Goal: Task Accomplishment & Management: Manage account settings

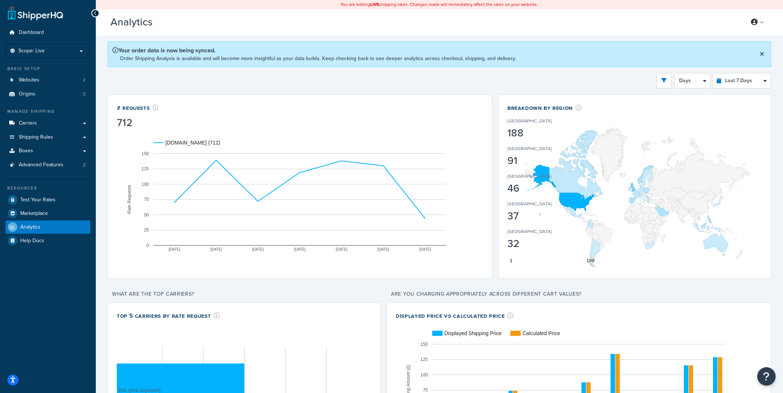
click at [537, 79] on div "Filters Website [DOMAIN_NAME] Staging Websites Destination [GEOGRAPHIC_DATA] [G…" at bounding box center [440, 80] width 664 height 15
click at [498, 80] on div "Filters Website [DOMAIN_NAME] Staging Websites Destination [GEOGRAPHIC_DATA] [G…" at bounding box center [440, 80] width 664 height 15
click at [496, 78] on div "Filters Website [DOMAIN_NAME] Staging Websites Destination [GEOGRAPHIC_DATA] [G…" at bounding box center [440, 80] width 664 height 15
select select "last_30_days"
click option "Last 30 Days" at bounding box center [0, 0] width 0 height 0
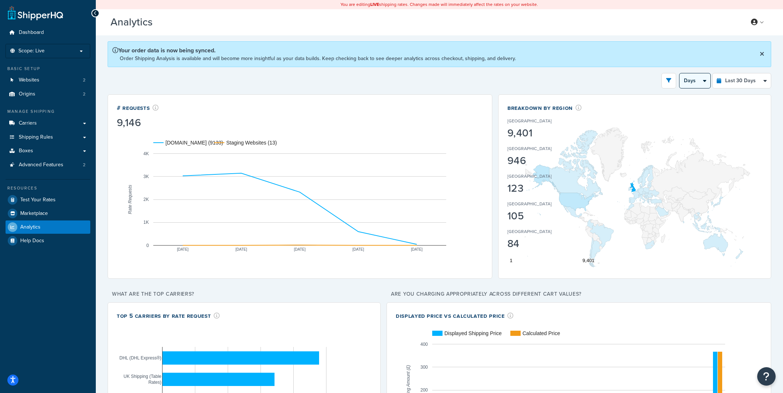
click at [679, 73] on select "Days Weeks" at bounding box center [694, 80] width 31 height 15
click option "Weeks" at bounding box center [0, 0] width 0 height 0
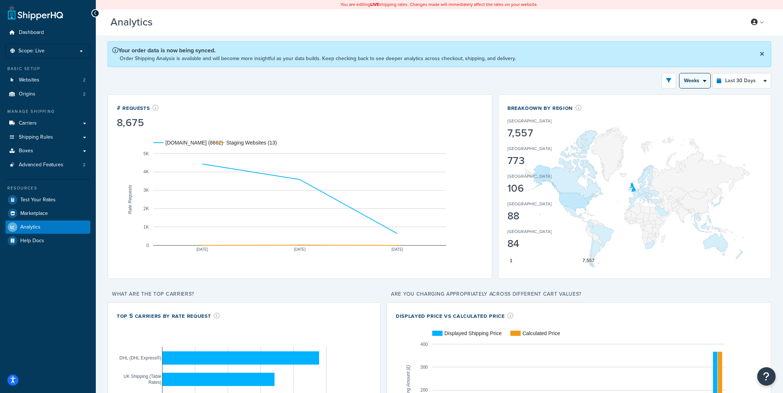
click at [679, 73] on select "Days Weeks" at bounding box center [694, 80] width 31 height 15
select select "5d"
click option "Days" at bounding box center [0, 0] width 0 height 0
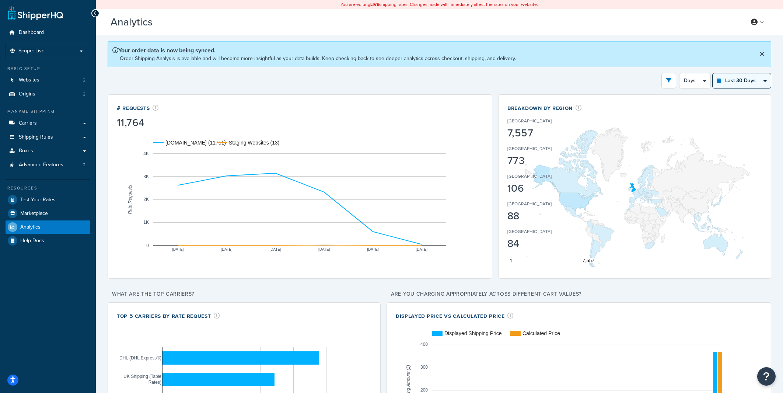
click at [713, 73] on select "Last 24 Hours Last 7 Days Last 30 Days Last 3 Months Last 6 Months Last 12 Mont…" at bounding box center [742, 80] width 58 height 15
click at [621, 86] on div "Filters Website [DOMAIN_NAME] Staging Websites Destination [GEOGRAPHIC_DATA] [G…" at bounding box center [440, 80] width 664 height 15
click at [713, 73] on select "Last 24 Hours Last 7 Days Last 30 Days Last 3 Months Last 6 Months Last 12 Mont…" at bounding box center [742, 80] width 58 height 15
select select "last_7_days"
click option "Last 7 Days" at bounding box center [0, 0] width 0 height 0
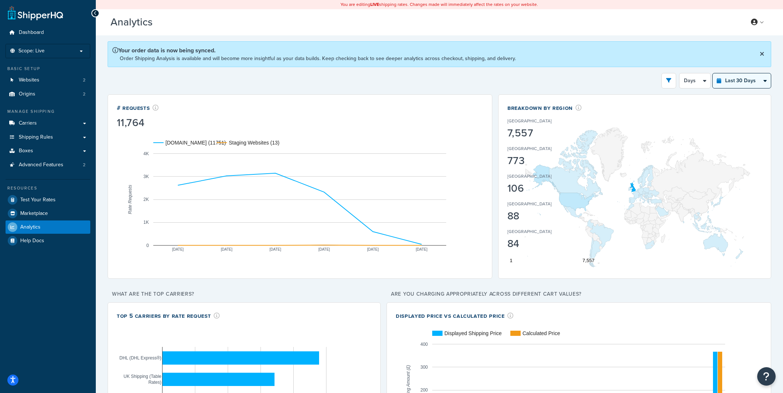
select select "1d"
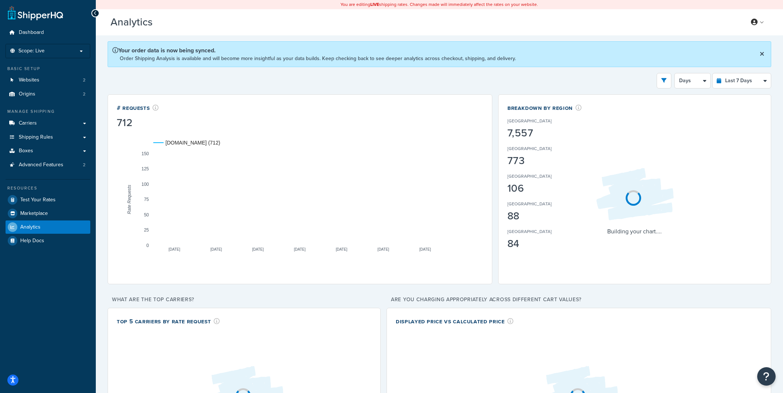
click at [580, 76] on div "Filters Website [DOMAIN_NAME] Staging Websites Destination [GEOGRAPHIC_DATA] [G…" at bounding box center [440, 80] width 664 height 15
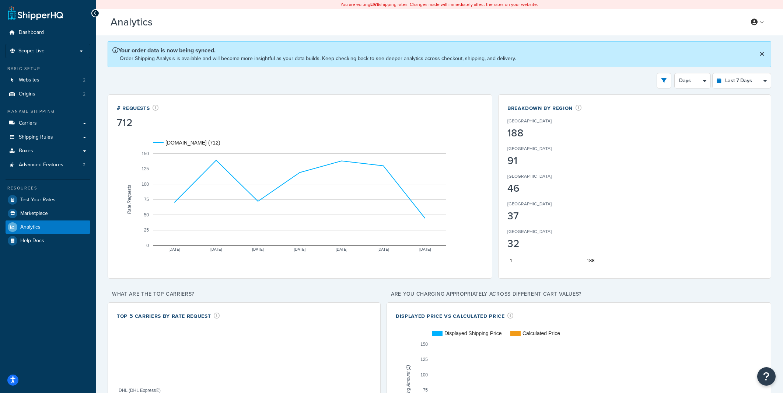
click at [370, 80] on div "Filters Website [DOMAIN_NAME] Staging Websites Destination [GEOGRAPHIC_DATA] [G…" at bounding box center [440, 80] width 664 height 15
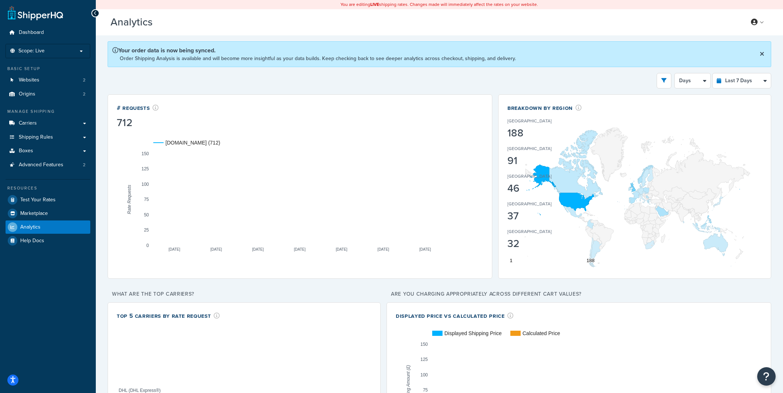
click at [762, 28] on div "Analytics Beta My Profile Billing Global Settings Contact Us Logout" at bounding box center [439, 22] width 687 height 26
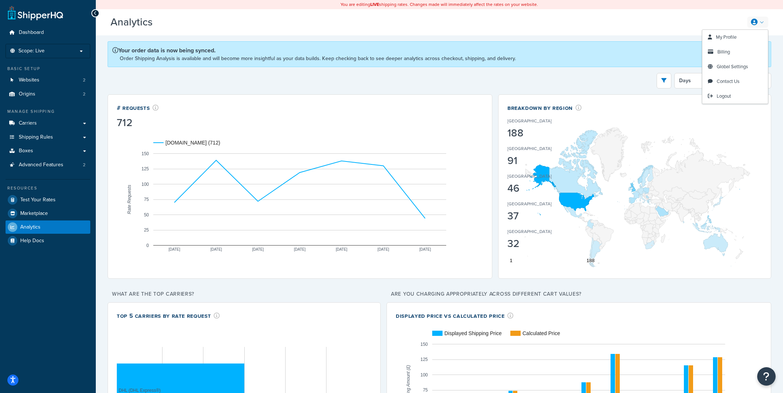
click at [761, 25] on link at bounding box center [757, 22] width 21 height 11
click at [618, 43] on div "Your order data is now being synced. Order Shipping Analysis is available and w…" at bounding box center [440, 54] width 664 height 26
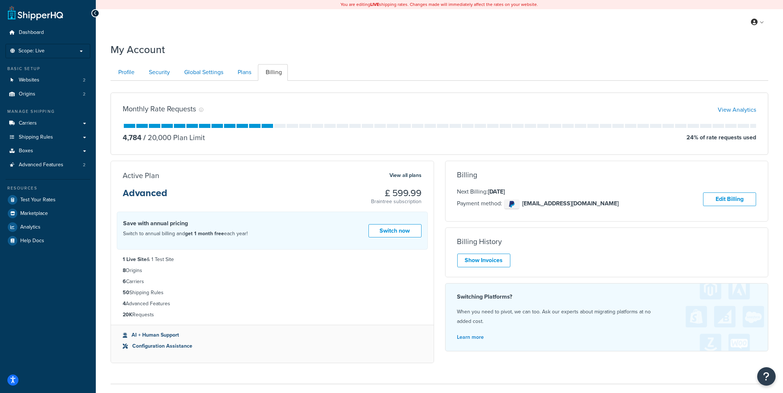
click at [104, 135] on div "My Account Contact Us Send Us A Message Contact Information Name * Email * Comp…" at bounding box center [439, 233] width 687 height 389
click at [102, 128] on div "My Account Contact Us Send Us A Message Contact Information Name * Email * Comp…" at bounding box center [439, 233] width 687 height 389
click at [99, 124] on div "My Account Contact Us Send Us A Message Contact Information Name * Email * Comp…" at bounding box center [439, 233] width 687 height 389
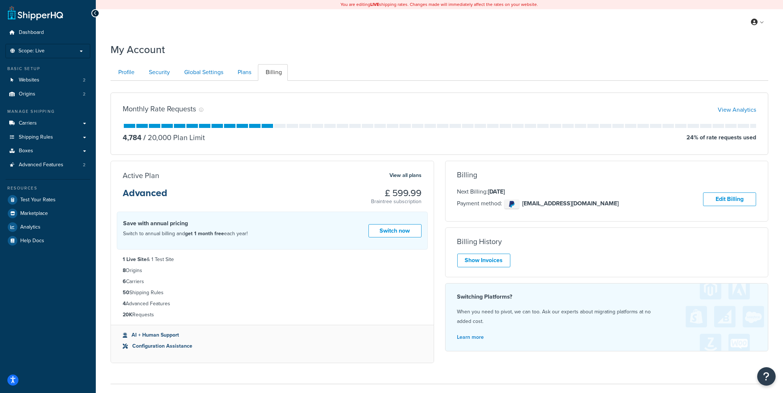
click at [103, 198] on div "My Account Contact Us Send Us A Message Contact Information Name * Email * Comp…" at bounding box center [439, 233] width 687 height 389
click at [244, 71] on link "Plans" at bounding box center [243, 72] width 27 height 17
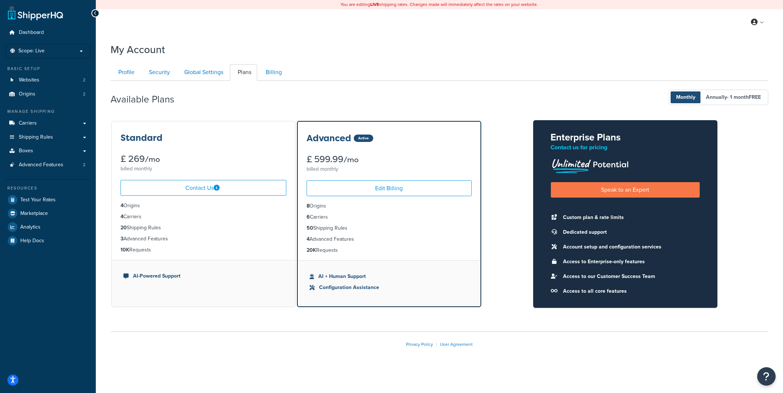
click at [100, 139] on div "My Account Contact Us Send Us A Message Contact Information Name * Email * Comp…" at bounding box center [439, 207] width 687 height 336
click at [103, 102] on div "My Account Contact Us Send Us A Message Contact Information Name * Email * Comp…" at bounding box center [439, 207] width 687 height 336
